Goal: Task Accomplishment & Management: Understand process/instructions

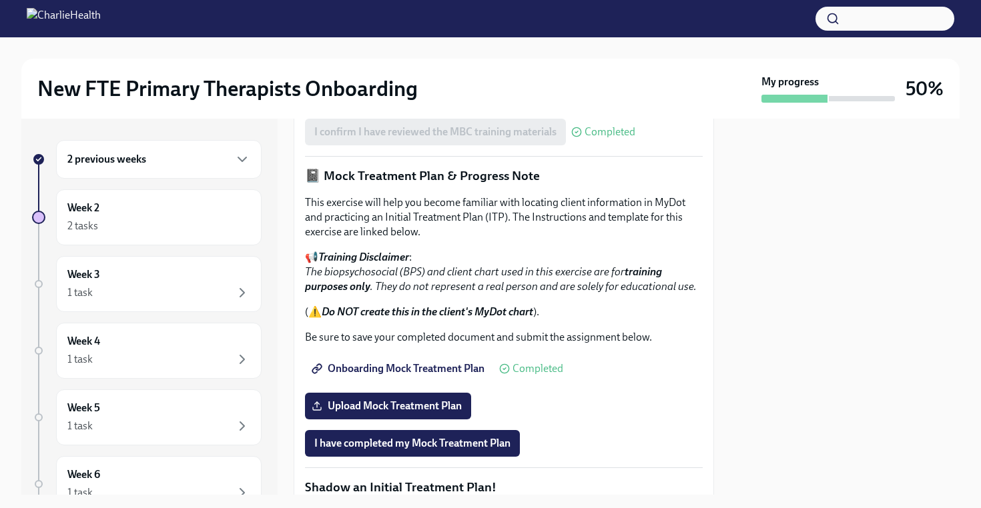
scroll to position [826, 0]
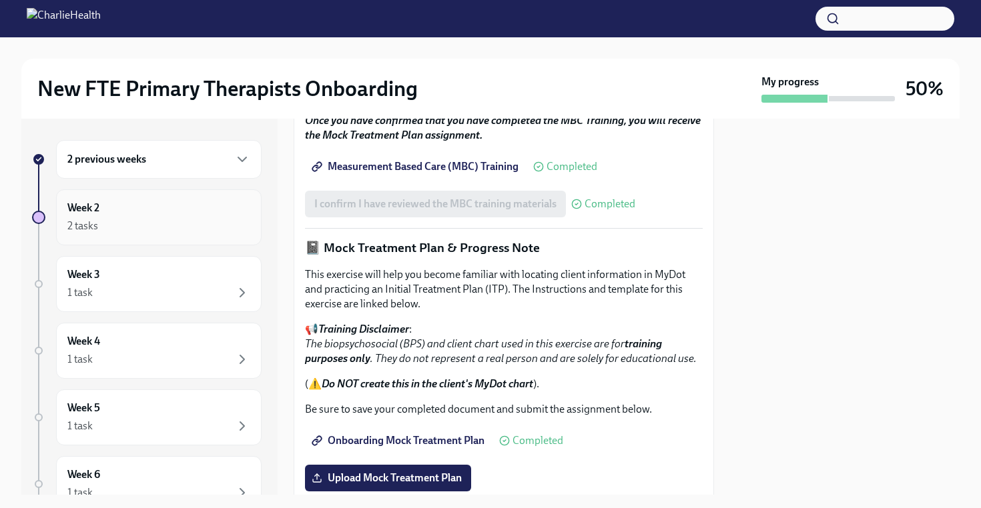
click at [174, 225] on div "2 tasks" at bounding box center [158, 226] width 183 height 16
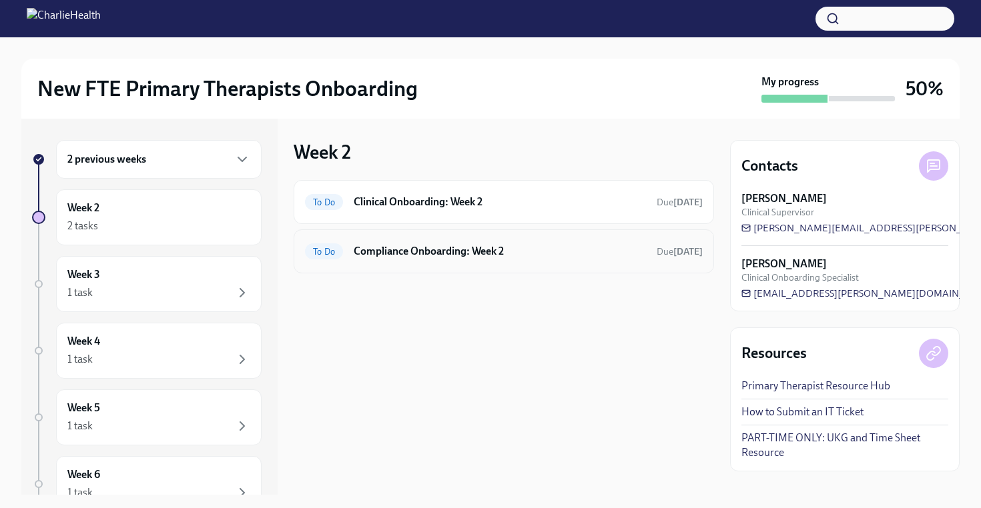
click at [473, 251] on h6 "Compliance Onboarding: Week 2" at bounding box center [500, 251] width 292 height 15
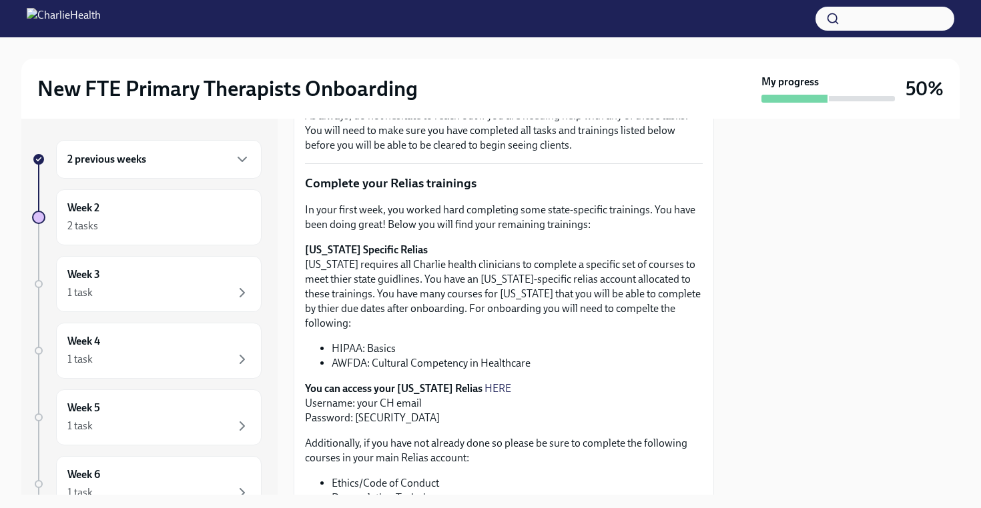
scroll to position [193, 0]
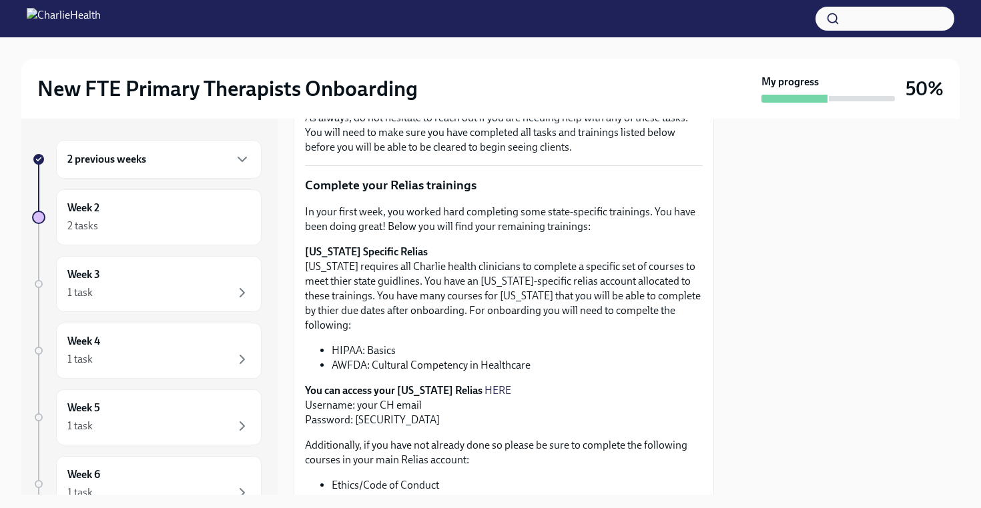
click at [173, 159] on div "2 previous weeks" at bounding box center [158, 159] width 183 height 16
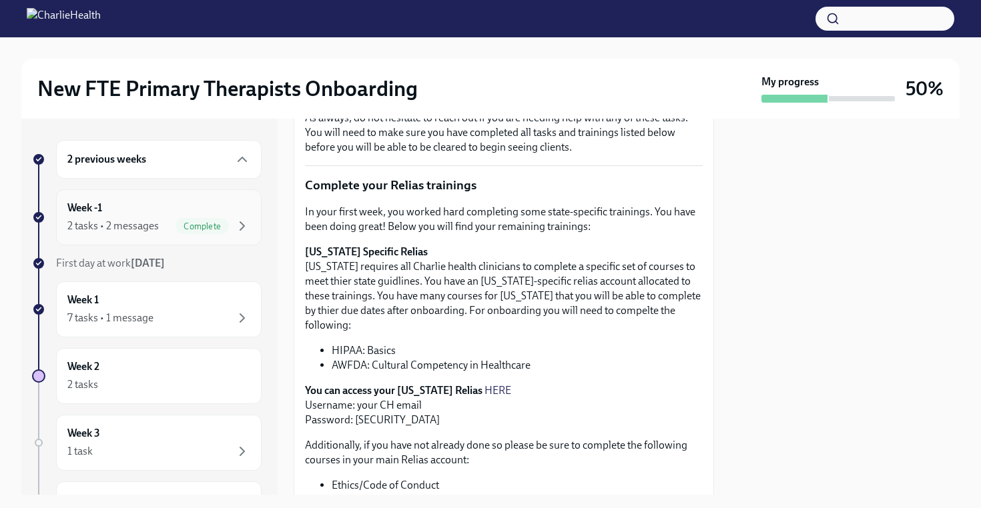
click at [141, 222] on div "2 tasks • 2 messages" at bounding box center [112, 226] width 91 height 15
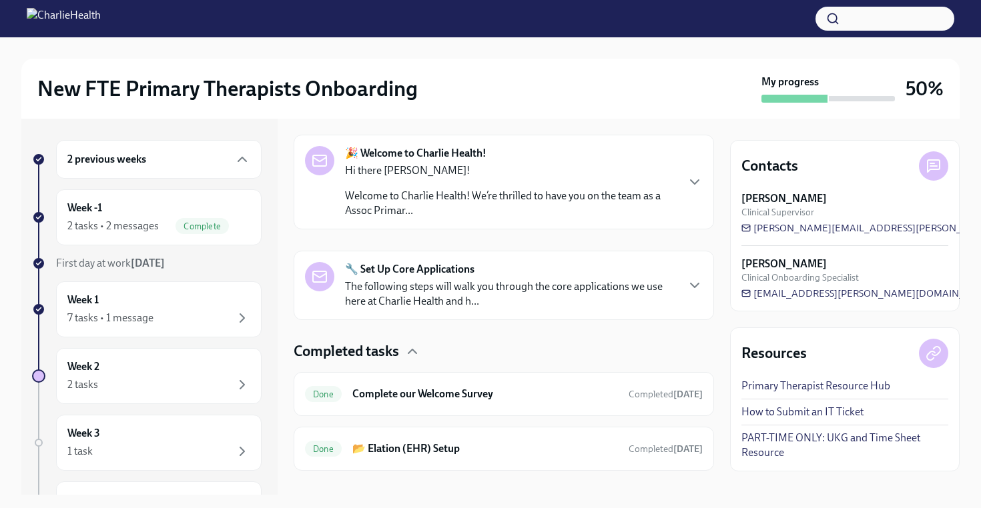
scroll to position [223, 0]
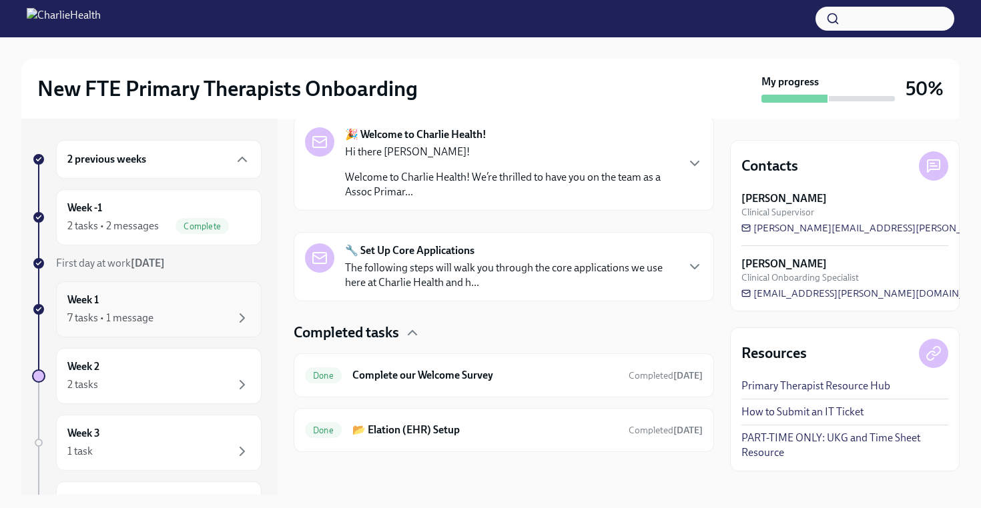
click at [171, 315] on div "7 tasks • 1 message" at bounding box center [158, 318] width 183 height 16
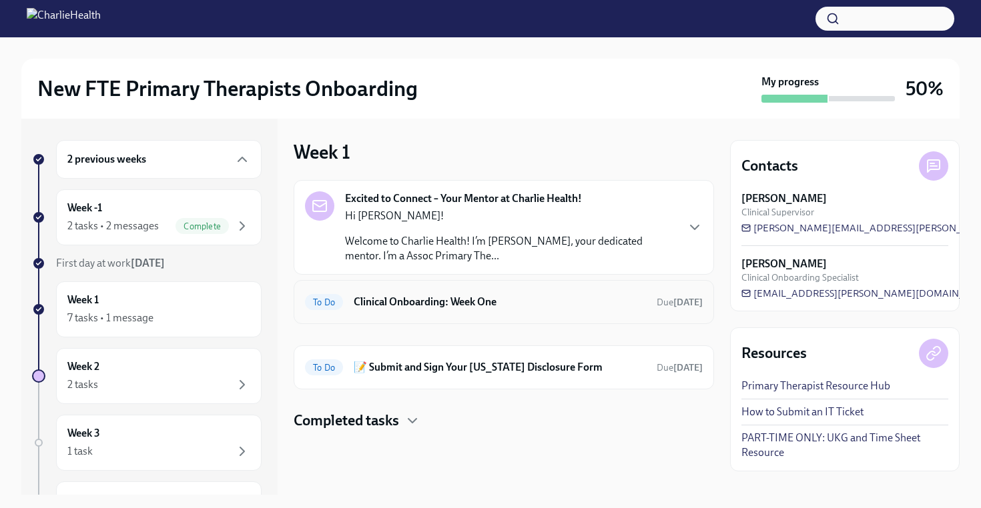
click at [518, 304] on h6 "Clinical Onboarding: Week One" at bounding box center [500, 302] width 292 height 15
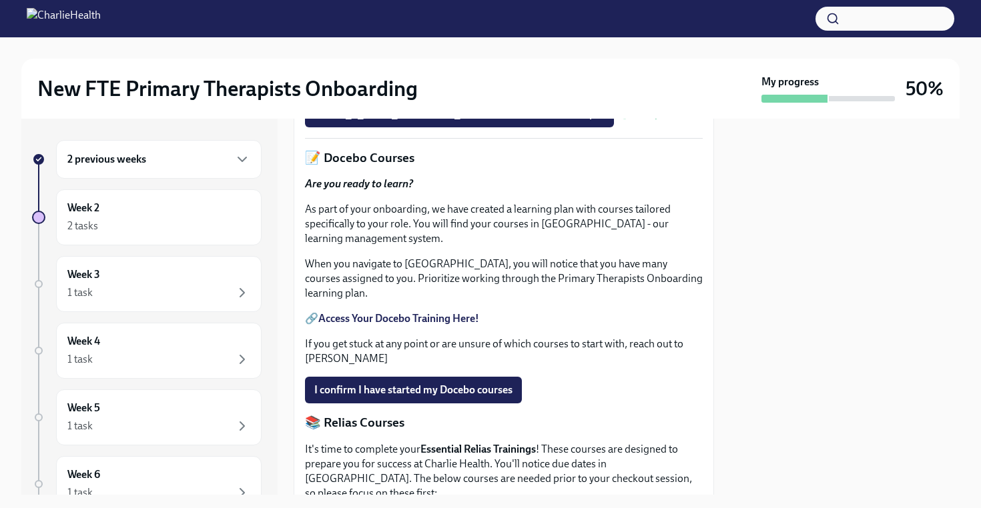
scroll to position [608, 0]
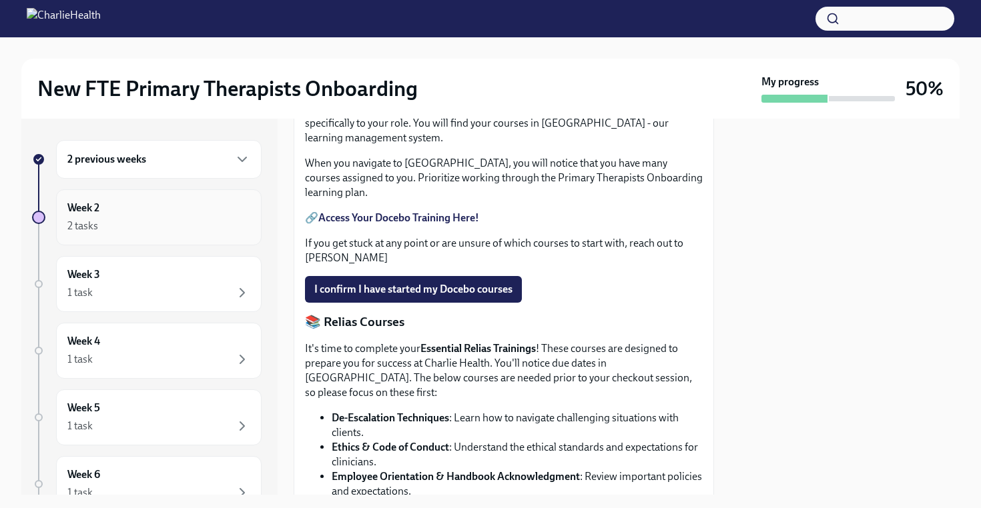
click at [239, 234] on div "Week 2 2 tasks" at bounding box center [158, 217] width 205 height 56
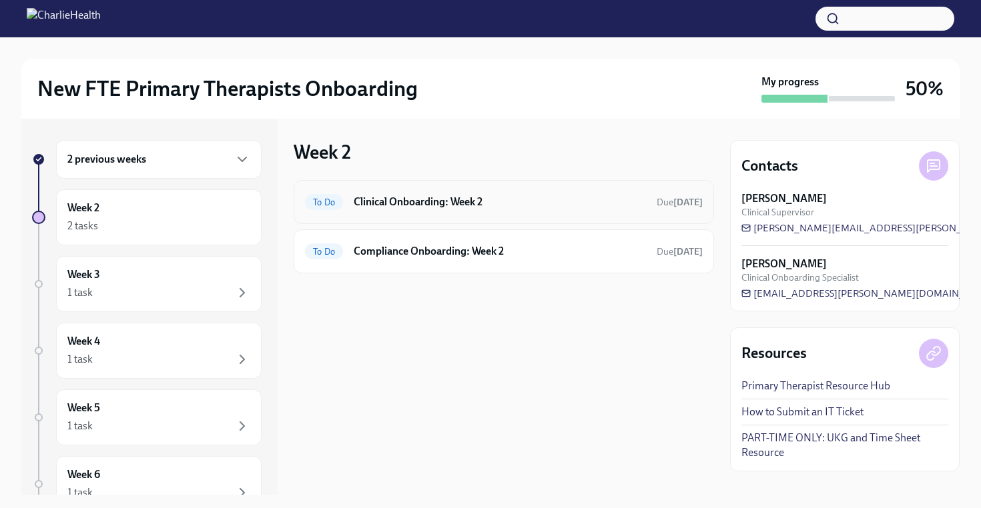
click at [468, 203] on h6 "Clinical Onboarding: Week 2" at bounding box center [500, 202] width 292 height 15
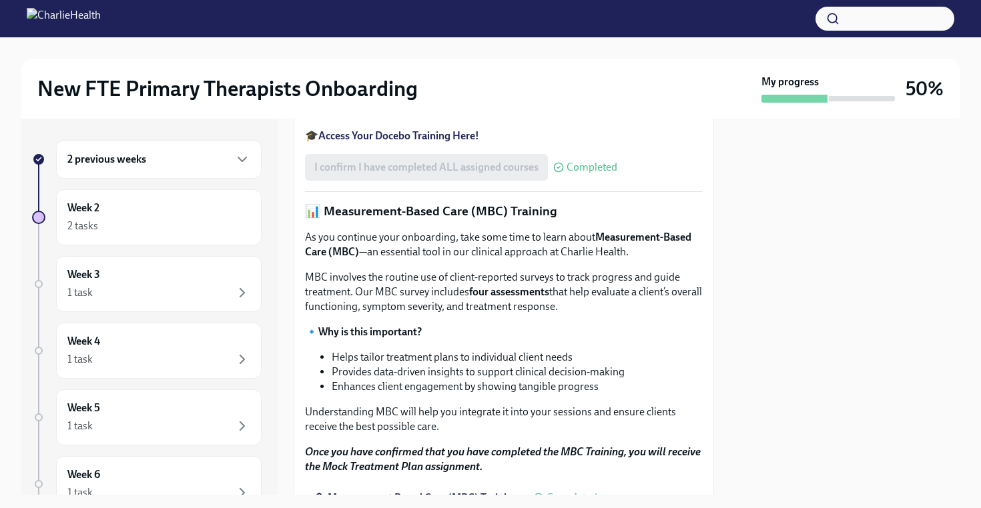
scroll to position [496, 0]
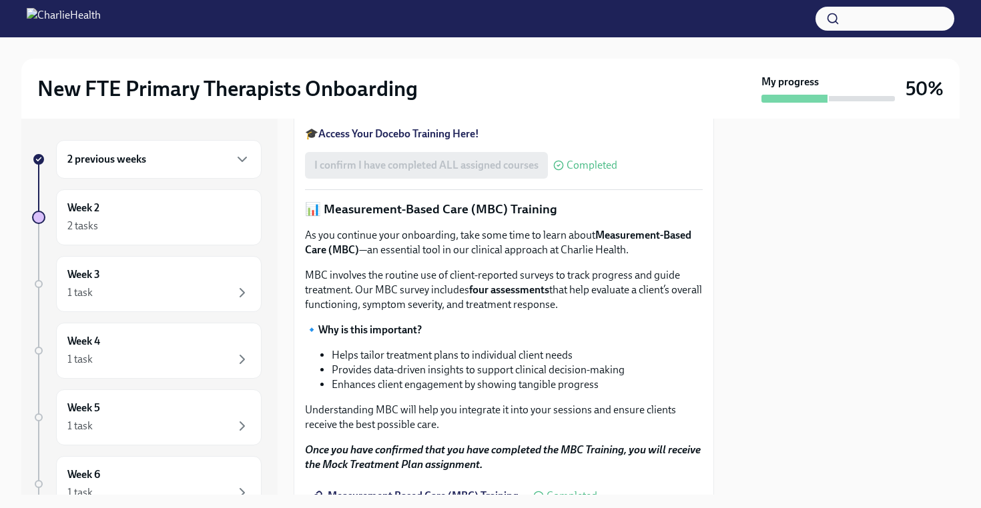
click at [414, 140] on strong "Access Your Docebo Training Here!" at bounding box center [398, 133] width 161 height 13
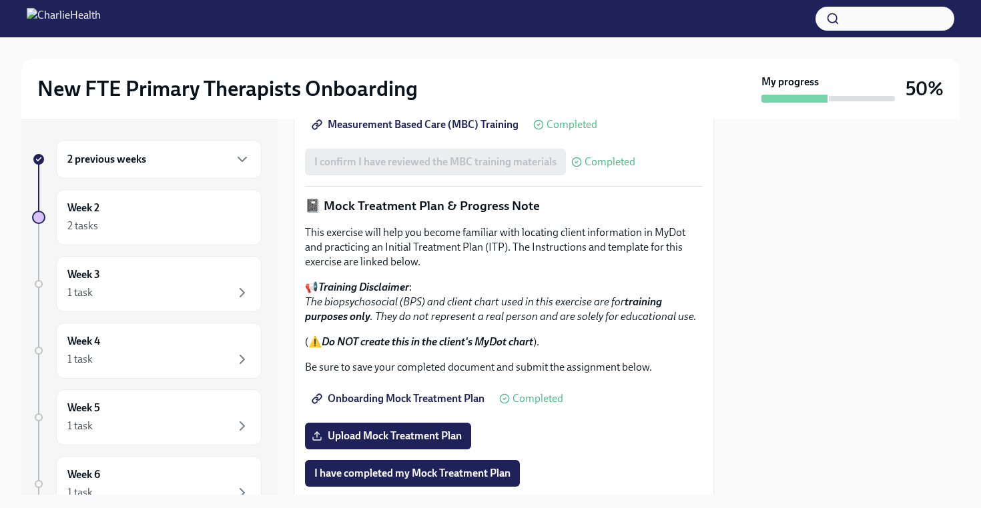
scroll to position [867, 0]
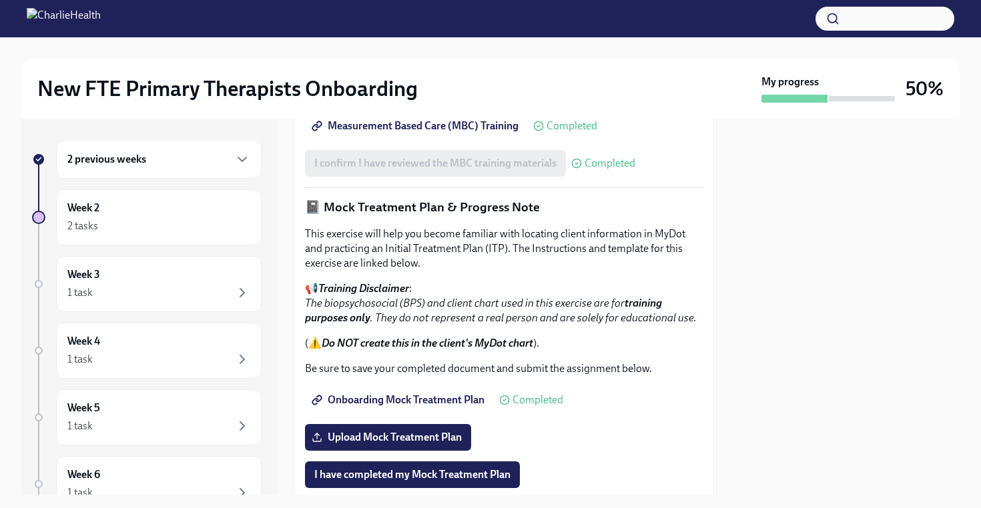
click at [432, 139] on link "Measurement Based Care (MBC) Training" at bounding box center [416, 126] width 223 height 27
